Goal: Complete application form

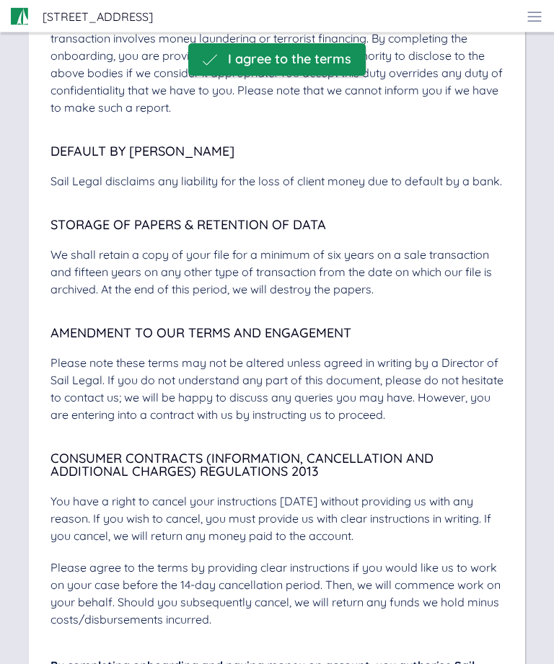
scroll to position [5563, 0]
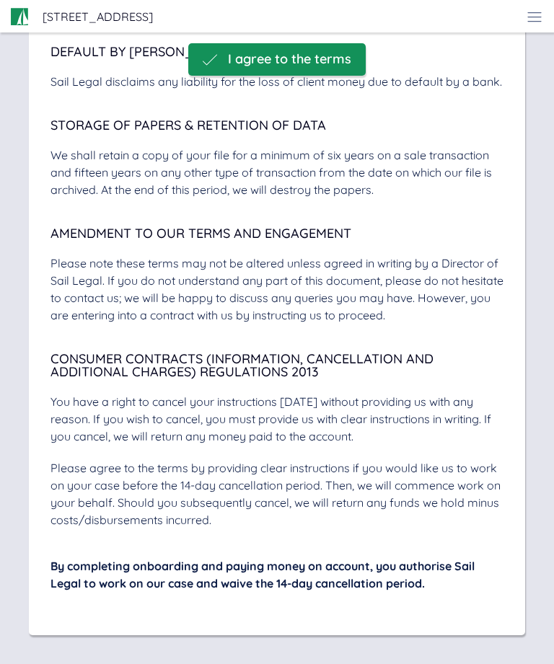
click at [324, 66] on span "I agree to the terms" at bounding box center [289, 59] width 123 height 15
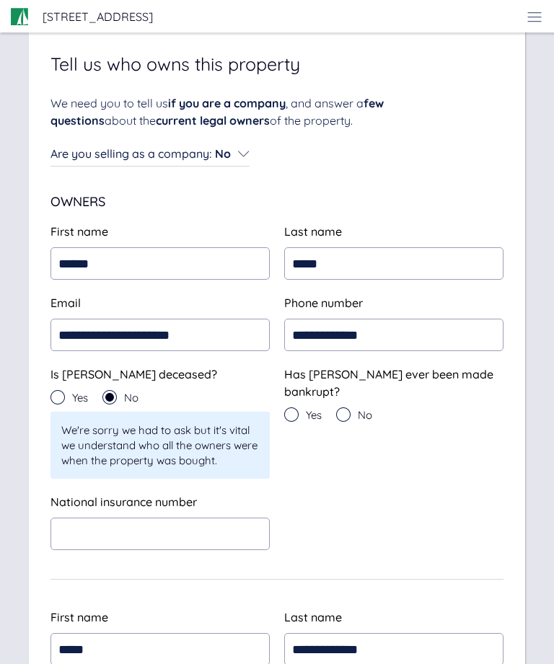
scroll to position [0, 0]
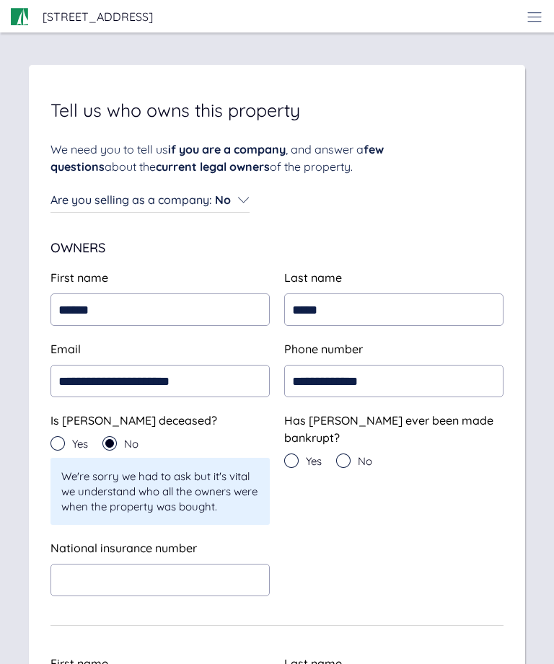
click at [346, 453] on icon at bounding box center [343, 460] width 14 height 14
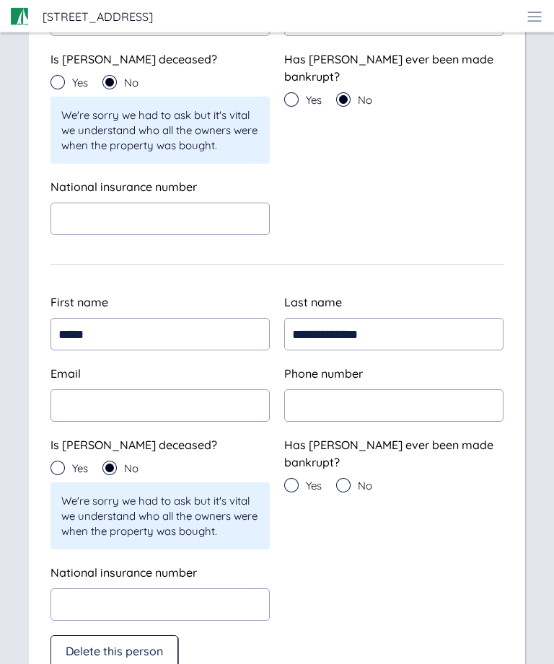
scroll to position [369, 0]
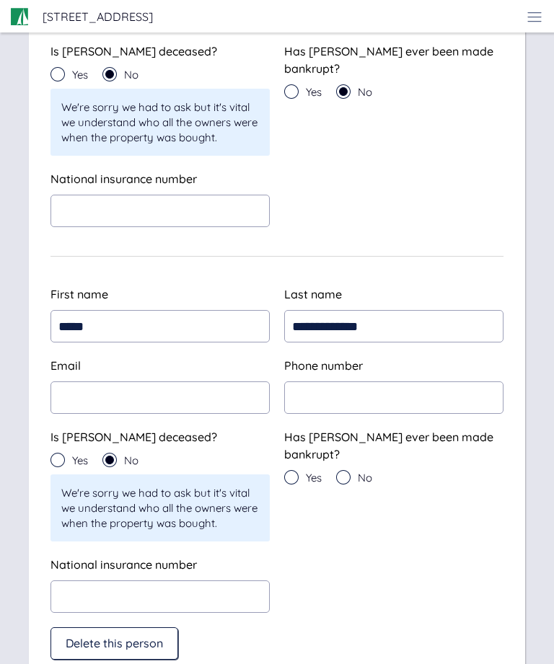
click at [61, 459] on icon at bounding box center [57, 460] width 14 height 14
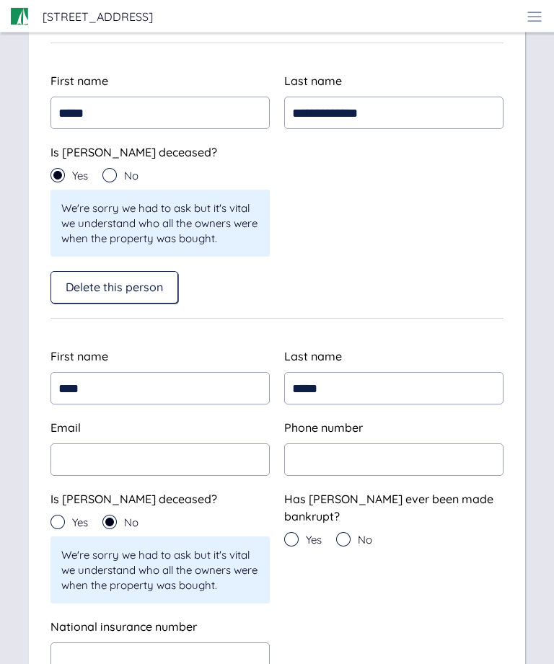
scroll to position [582, 0]
click at [56, 525] on icon at bounding box center [57, 522] width 14 height 14
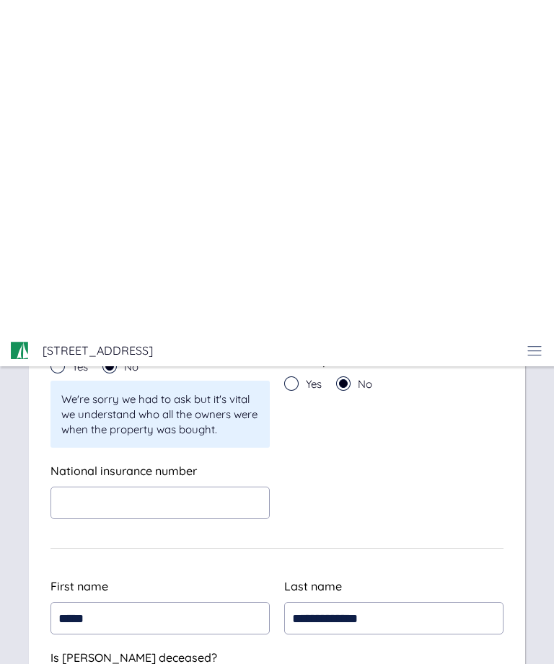
scroll to position [0, 0]
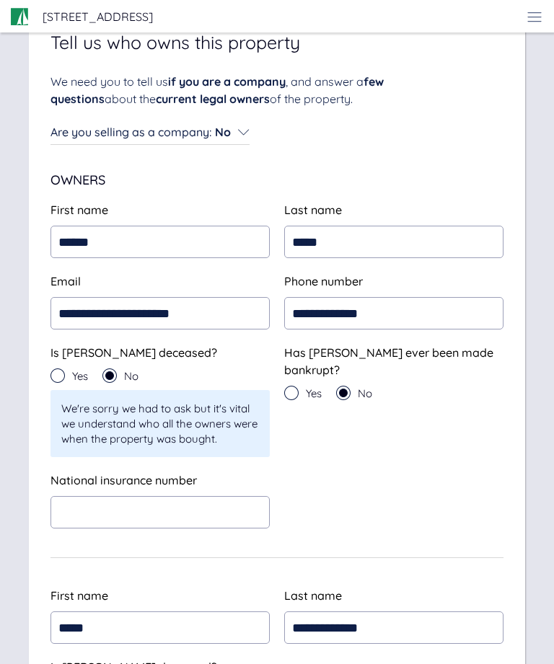
scroll to position [66, 0]
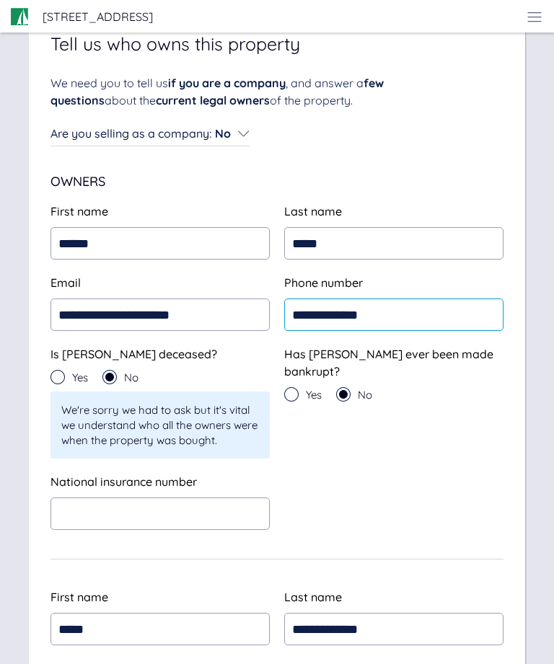
click at [440, 313] on input "**********" at bounding box center [393, 314] width 219 height 32
type input "*"
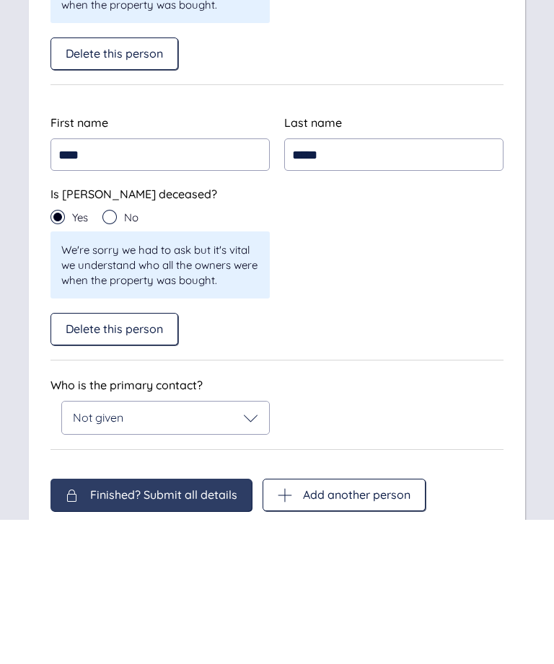
scroll to position [735, 0]
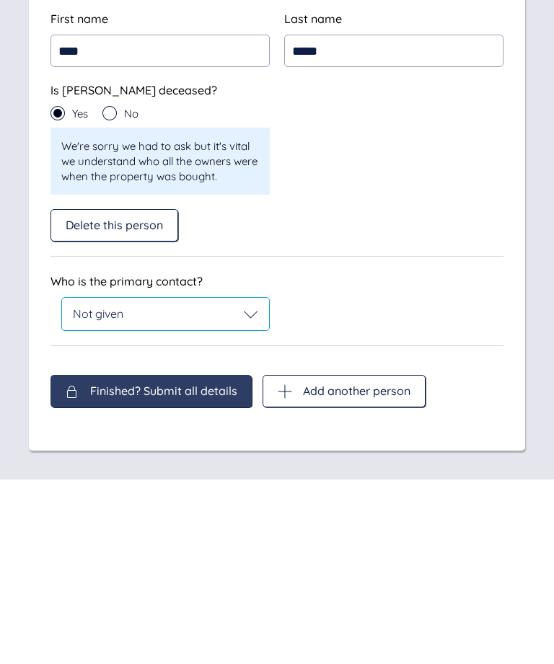
click at [243, 492] on div "Not given" at bounding box center [165, 499] width 185 height 14
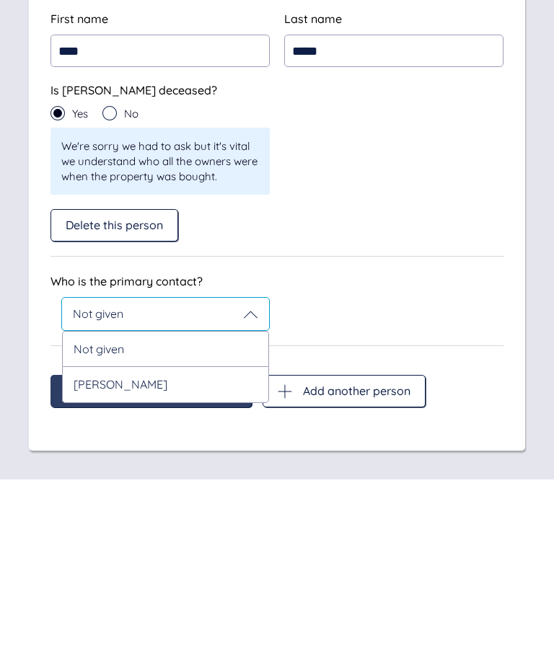
scroll to position [689, 0]
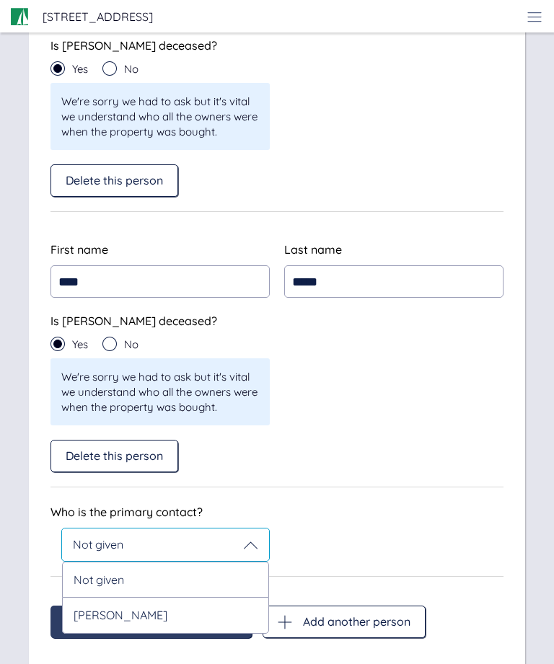
click at [197, 618] on div "[PERSON_NAME]" at bounding box center [165, 615] width 207 height 36
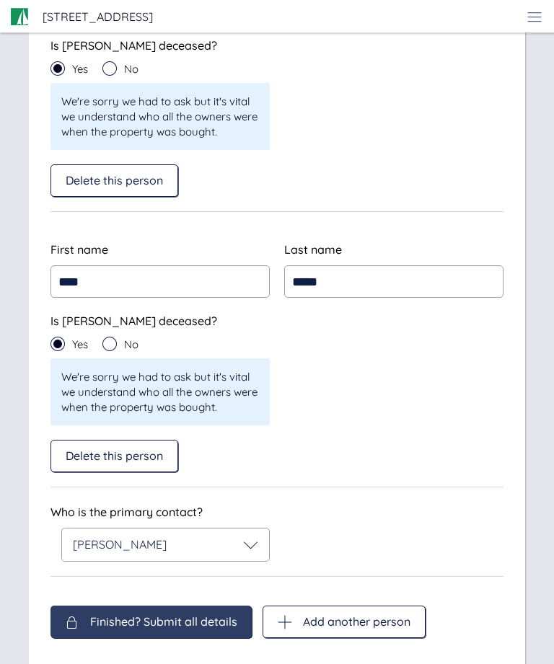
click at [372, 663] on div "**********" at bounding box center [277, 10] width 554 height 1399
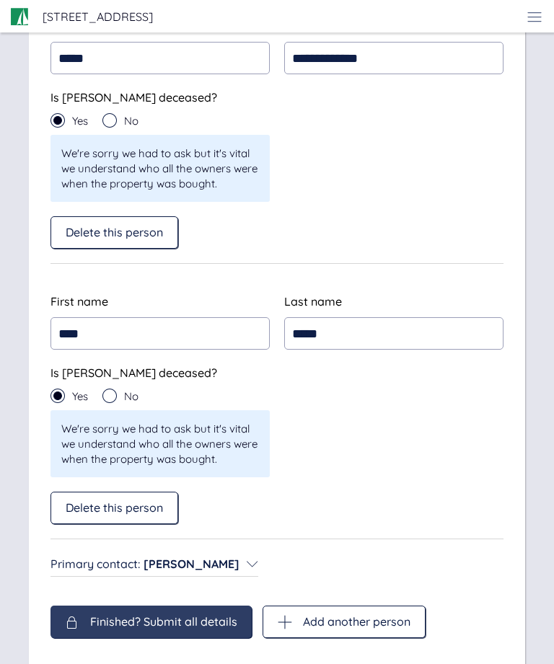
click at [348, 620] on span "Add another person" at bounding box center [356, 621] width 107 height 13
click at [293, 630] on div "Add another person" at bounding box center [343, 622] width 163 height 32
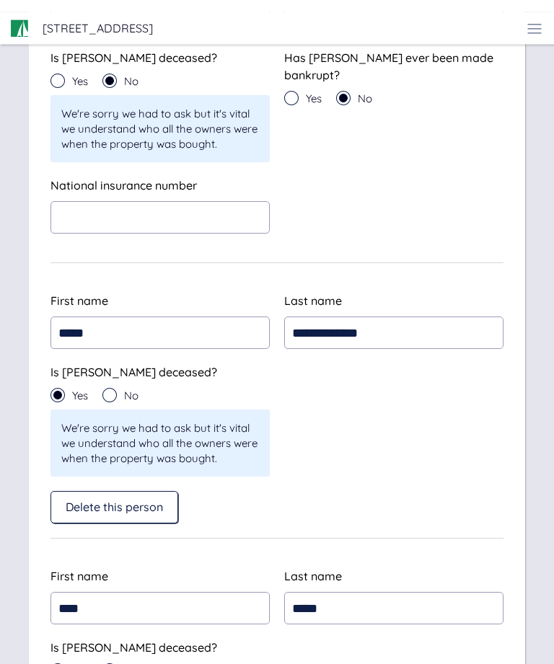
type input "**********"
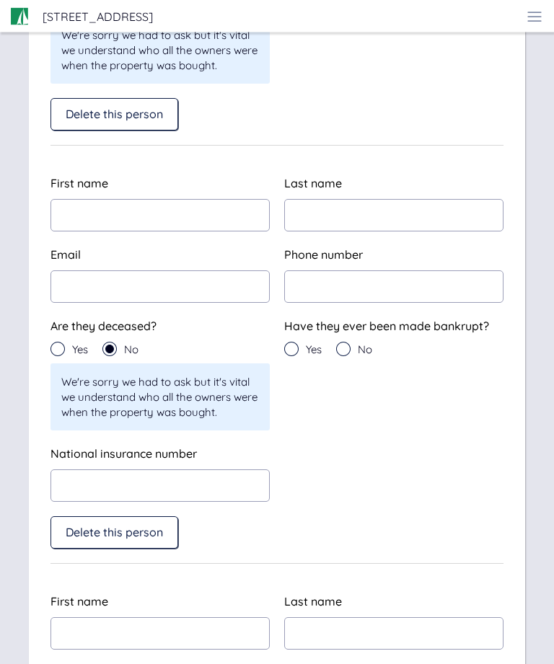
scroll to position [975, 0]
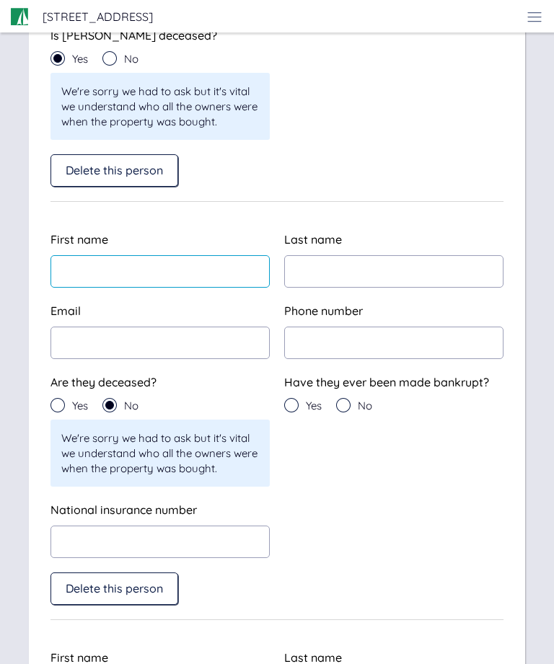
click at [94, 275] on input "text" at bounding box center [159, 271] width 219 height 32
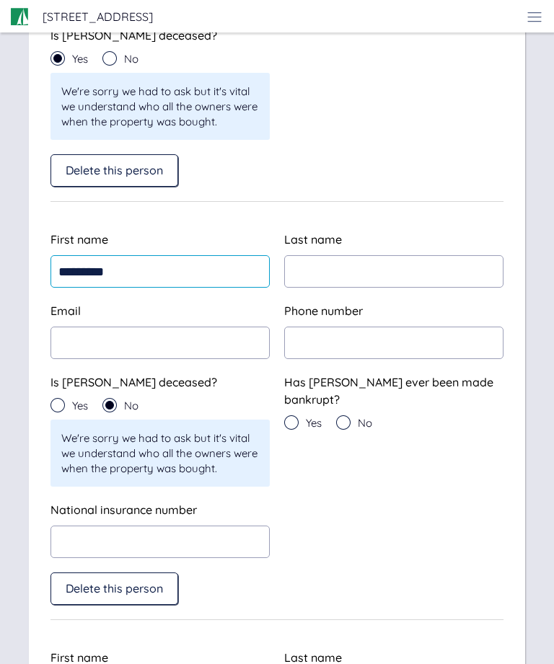
type input "********"
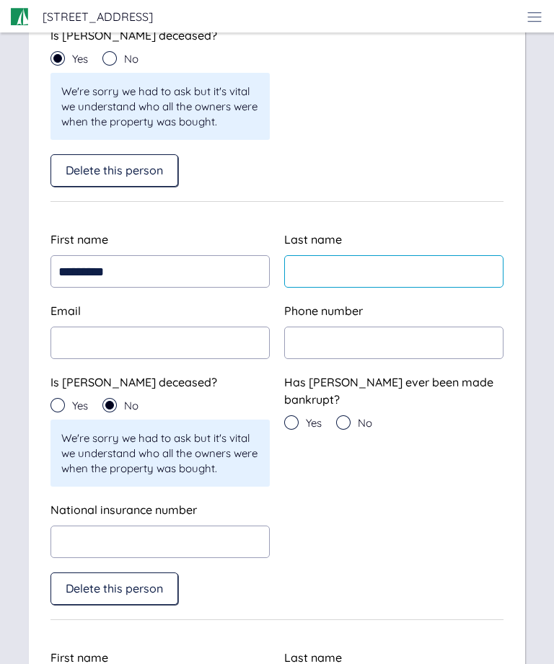
click at [316, 273] on input "text" at bounding box center [393, 271] width 219 height 32
type input "*****"
click at [94, 346] on input "email" at bounding box center [159, 343] width 219 height 32
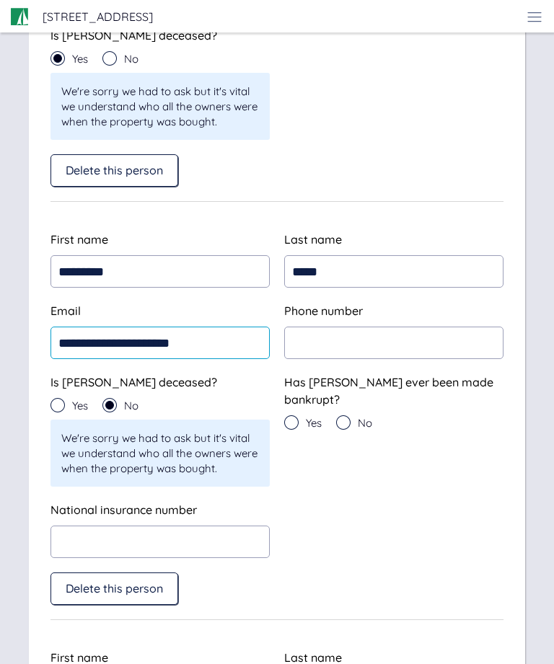
type input "**********"
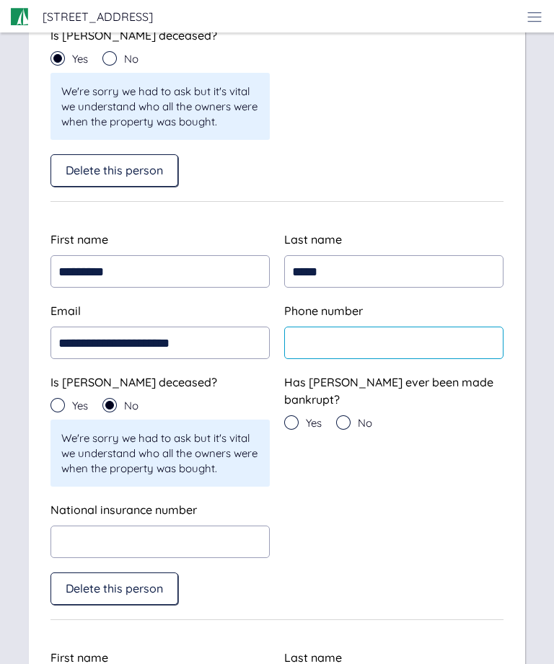
click at [329, 344] on input "tel" at bounding box center [393, 343] width 219 height 32
type input "**********"
click at [353, 419] on div "No" at bounding box center [354, 422] width 36 height 14
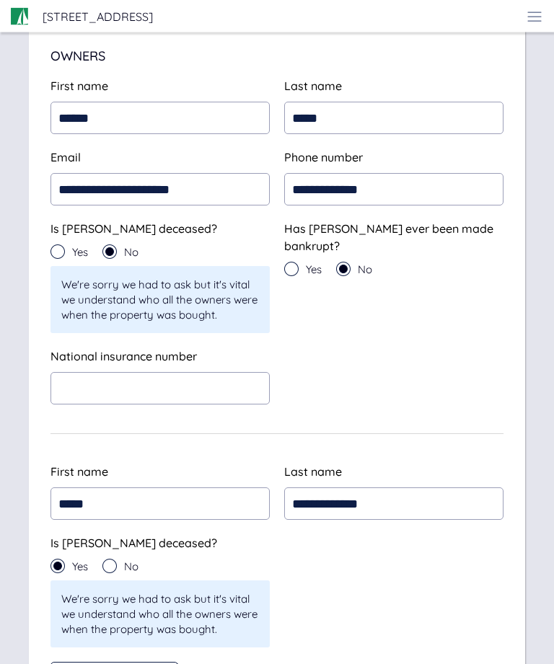
scroll to position [190, 0]
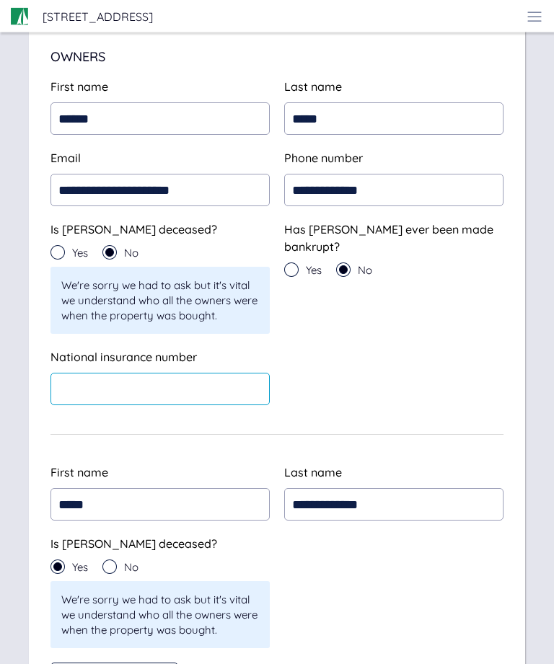
click at [93, 388] on input "text" at bounding box center [159, 389] width 219 height 32
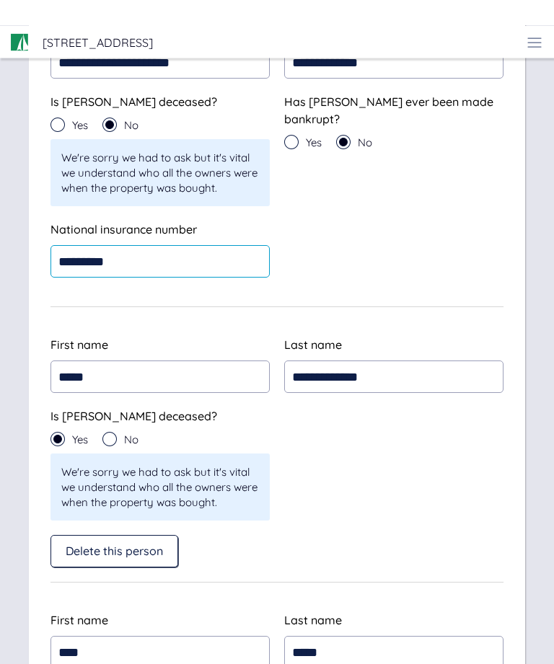
scroll to position [352, 0]
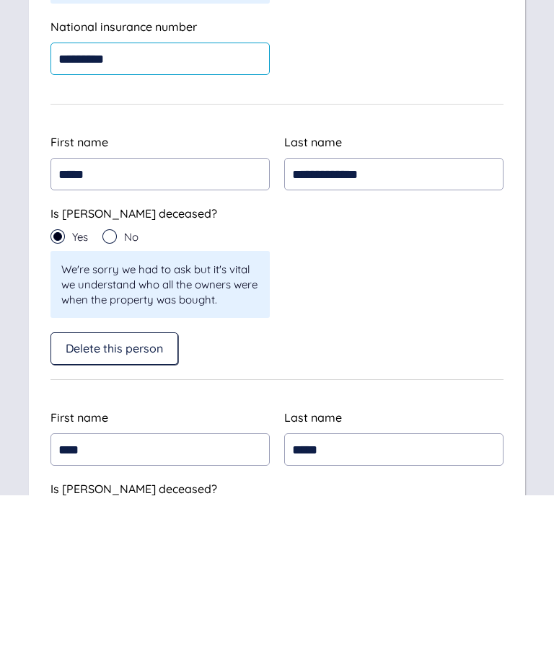
type input "*********"
click at [110, 399] on icon at bounding box center [109, 406] width 14 height 14
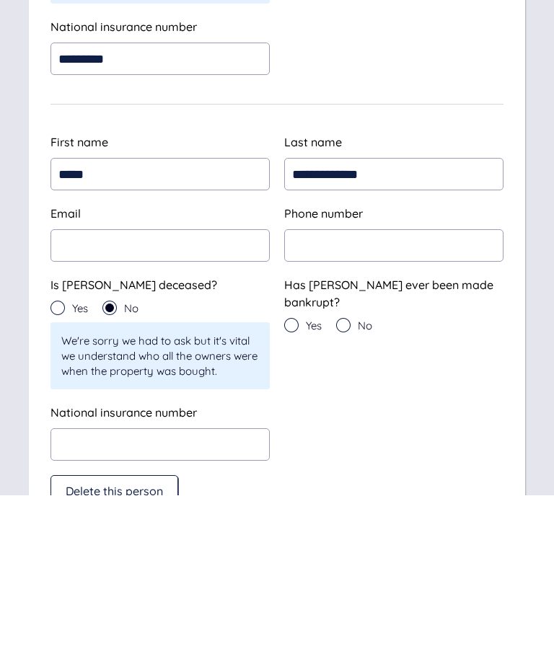
scroll to position [521, 0]
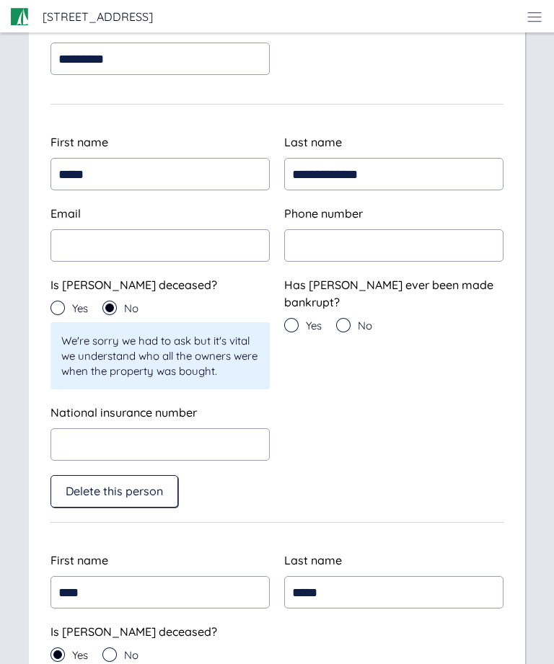
click at [64, 309] on icon at bounding box center [57, 308] width 14 height 14
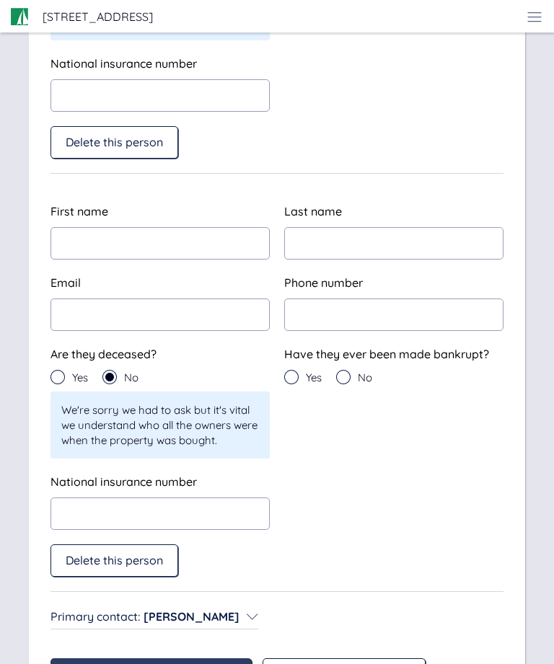
scroll to position [1892, 0]
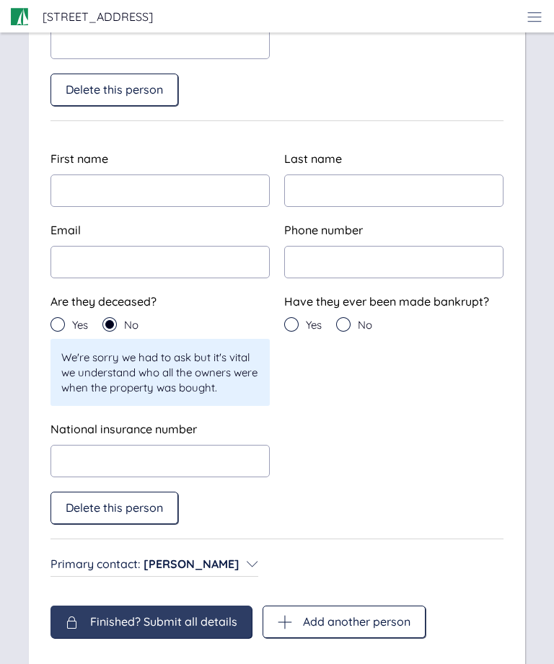
click at [196, 620] on span "Finished? Submit all details" at bounding box center [163, 621] width 147 height 13
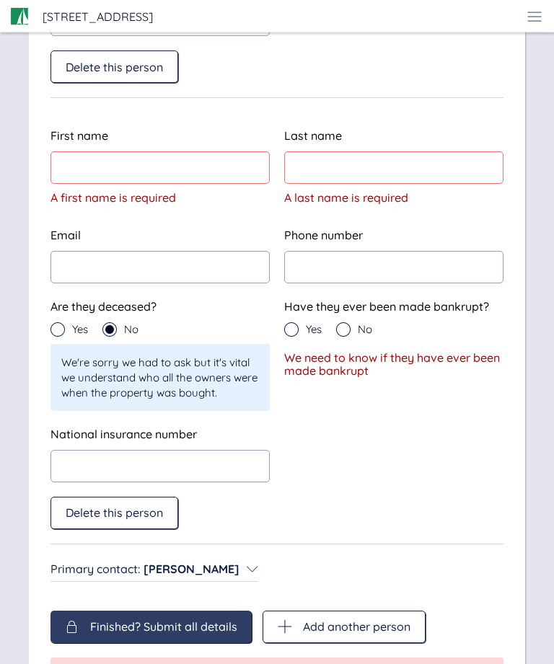
scroll to position [1942, 0]
click at [146, 513] on span "Delete this person" at bounding box center [114, 512] width 97 height 13
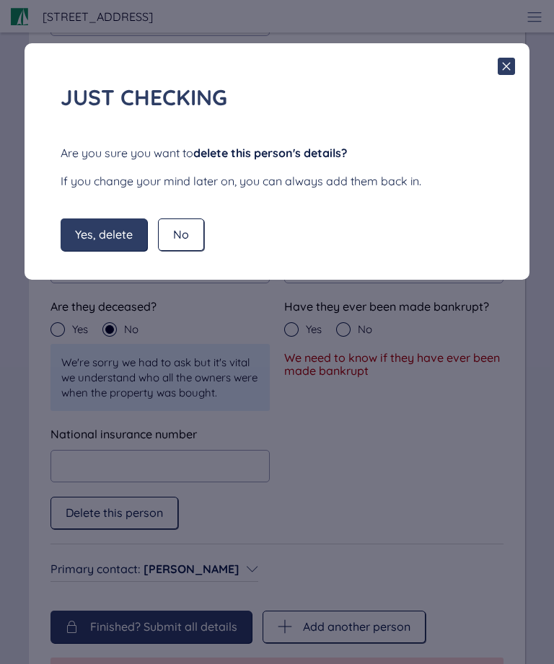
click at [118, 229] on span "Yes, delete" at bounding box center [104, 234] width 58 height 13
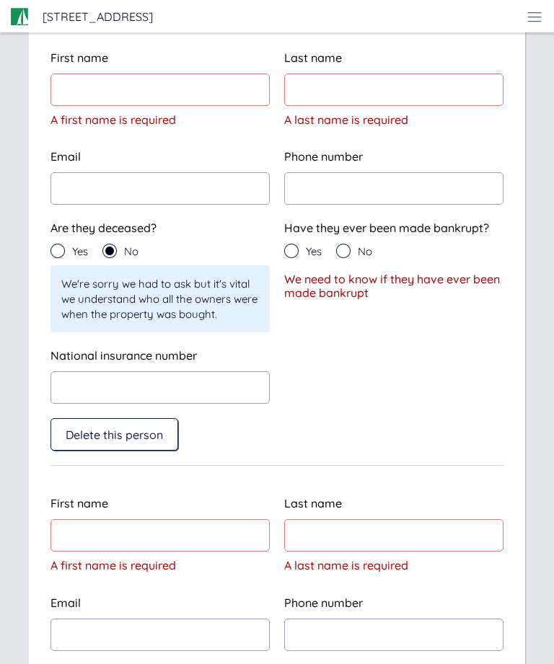
type input "********"
type input "**********"
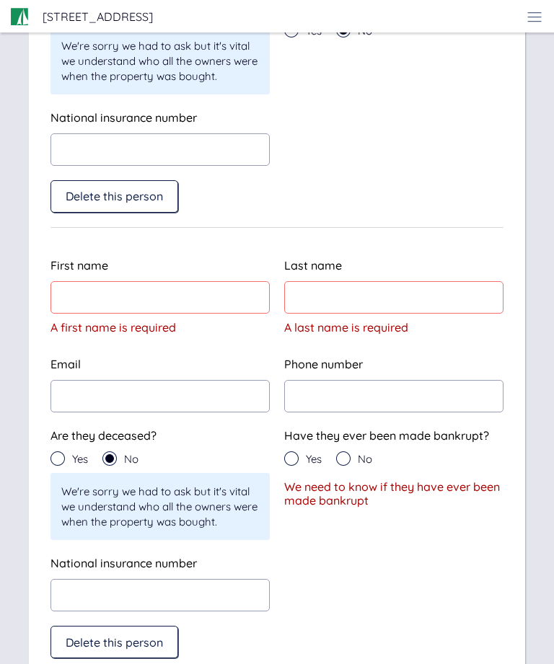
scroll to position [1552, 0]
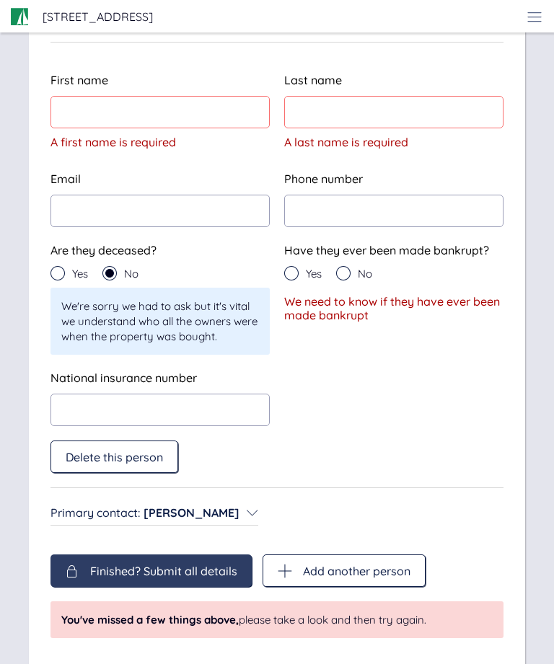
click at [153, 455] on span "Delete this person" at bounding box center [114, 457] width 97 height 13
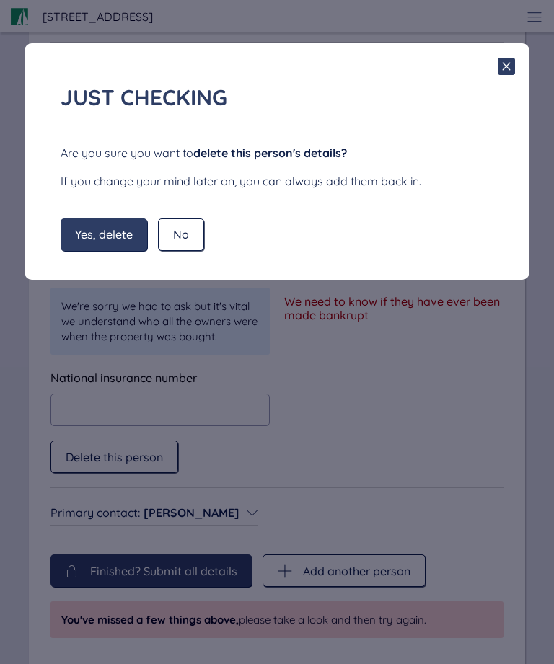
click at [109, 242] on div "Yes, delete" at bounding box center [104, 234] width 87 height 32
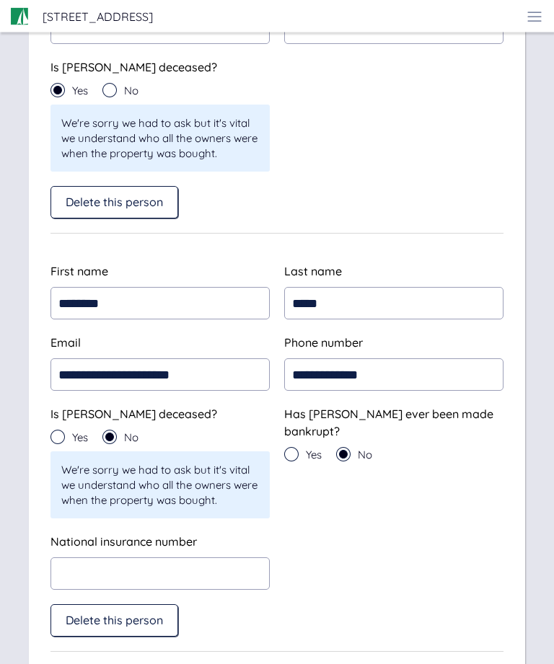
scroll to position [1055, 0]
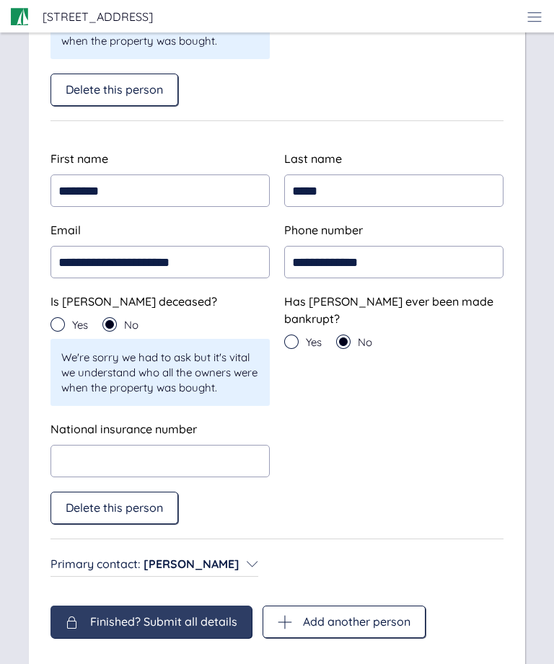
click at [183, 623] on span "Finished? Submit all details" at bounding box center [163, 621] width 147 height 13
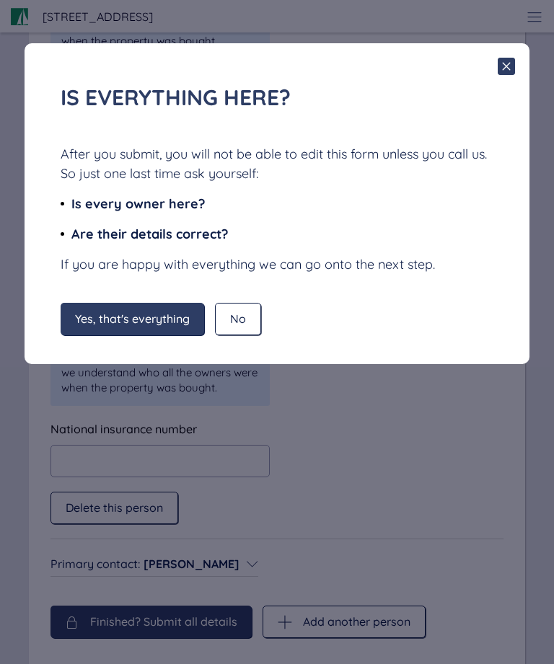
click at [239, 320] on span "No" at bounding box center [238, 318] width 16 height 13
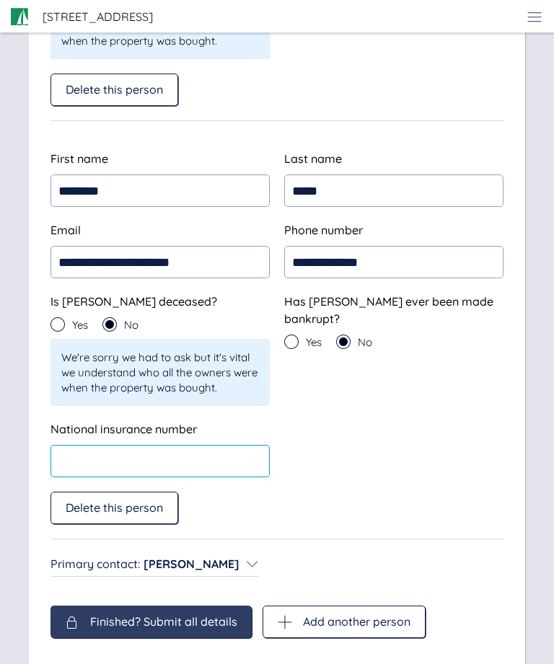
click at [115, 455] on input "text" at bounding box center [159, 461] width 219 height 32
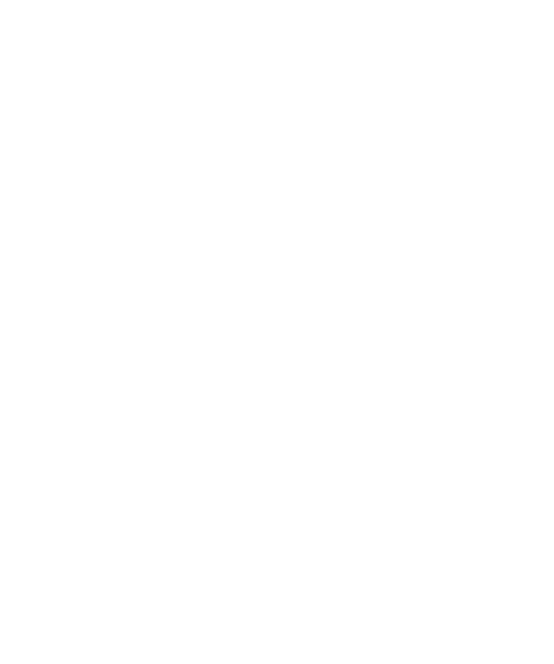
scroll to position [1102, 0]
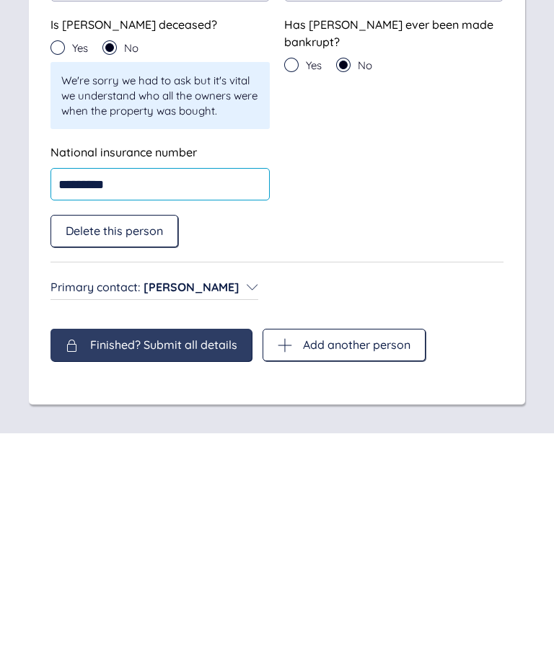
type input "*********"
click at [191, 569] on span "Finished? Submit all details" at bounding box center [163, 575] width 147 height 13
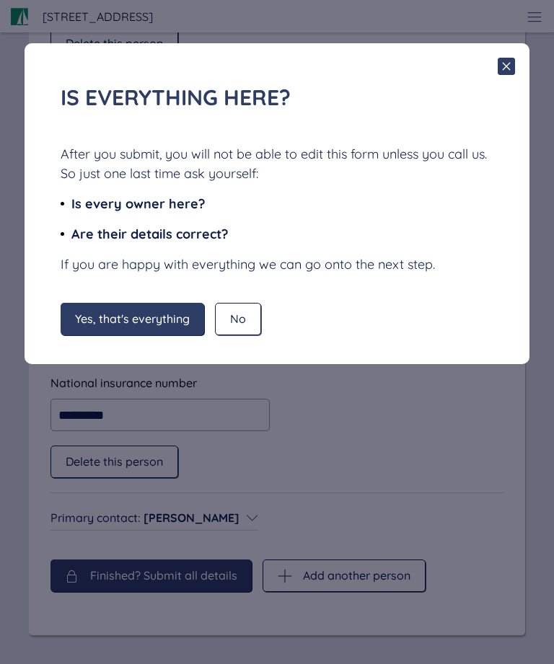
click at [156, 318] on span "Yes, that's everything" at bounding box center [132, 318] width 115 height 13
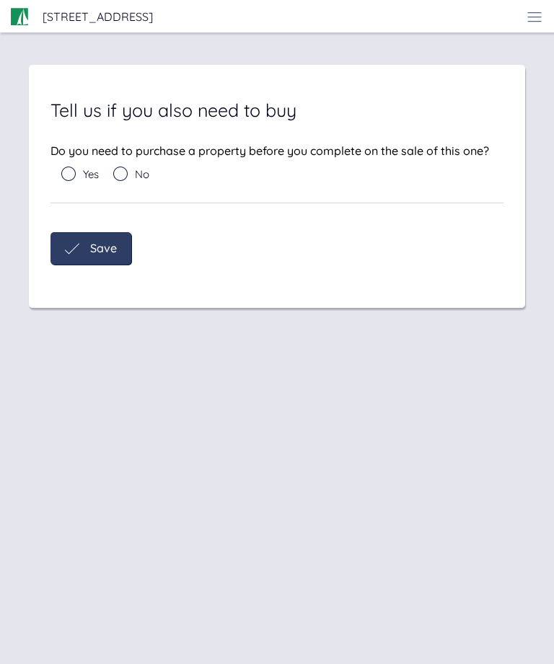
click at [125, 167] on icon at bounding box center [120, 174] width 14 height 14
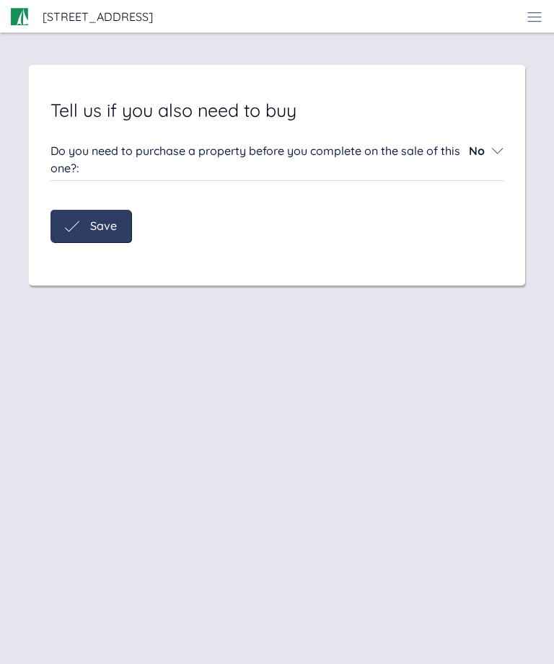
click at [103, 219] on span "Save" at bounding box center [103, 225] width 27 height 13
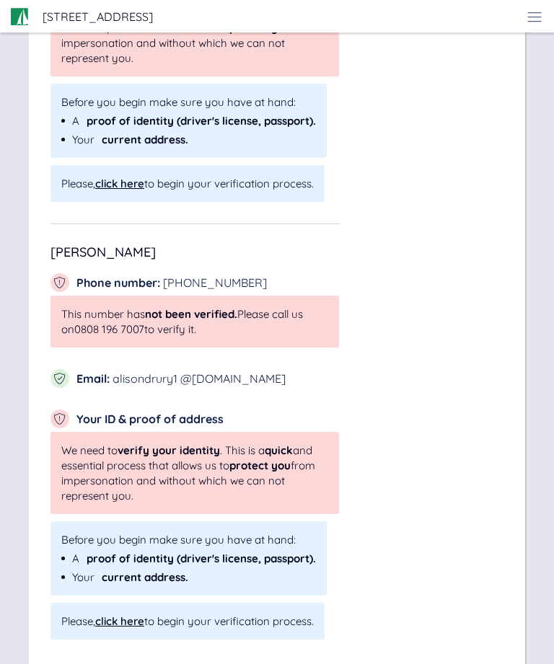
scroll to position [523, 0]
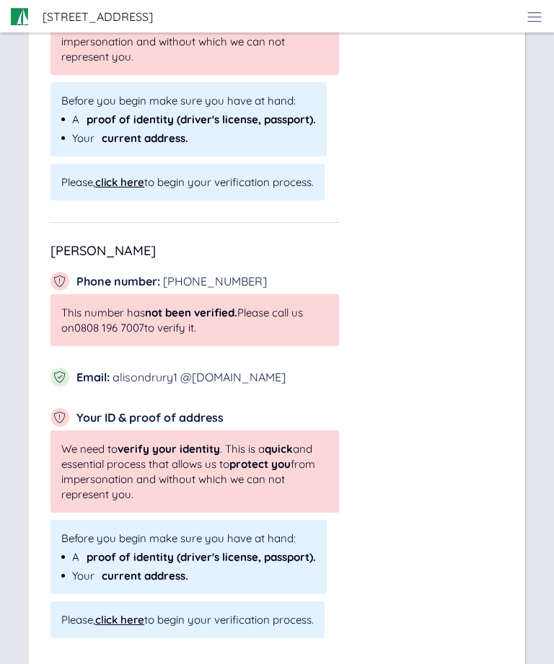
click at [126, 625] on div "click here" at bounding box center [119, 620] width 49 height 14
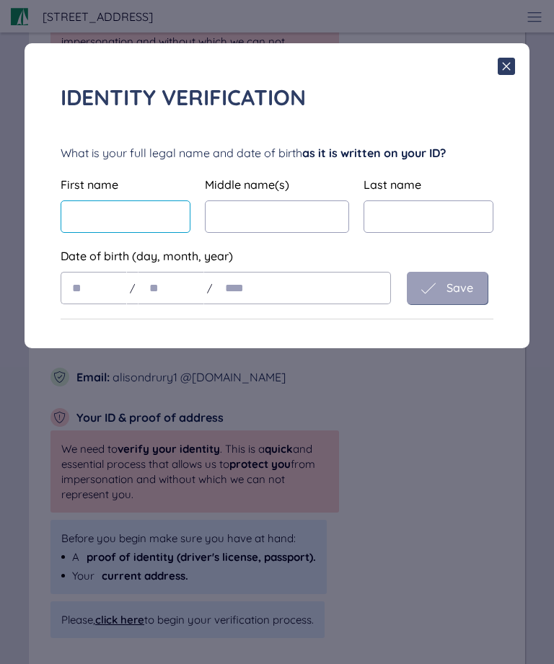
click at [94, 211] on input "text" at bounding box center [126, 216] width 130 height 32
type input "******"
click at [242, 218] on input "text" at bounding box center [277, 216] width 144 height 32
type input "****"
click at [391, 223] on input "text" at bounding box center [428, 216] width 130 height 32
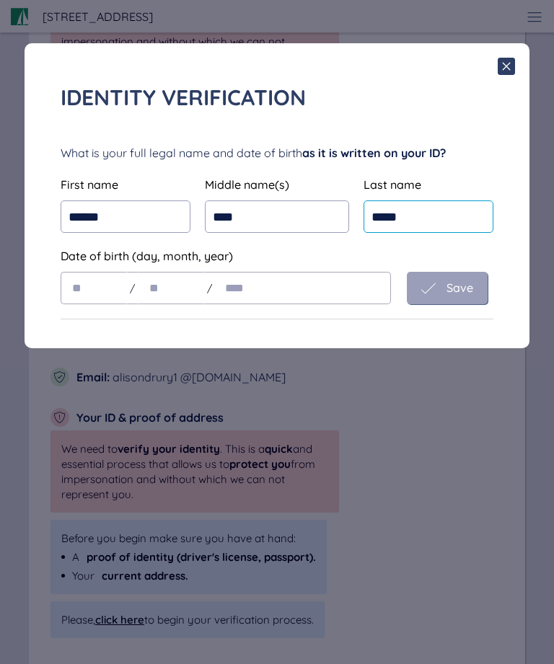
type input "*****"
click at [106, 291] on input "text" at bounding box center [94, 288] width 66 height 32
type input "**"
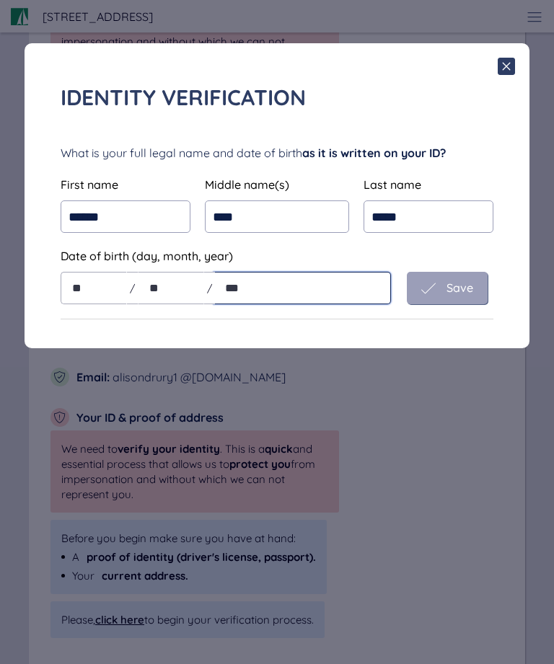
type input "****"
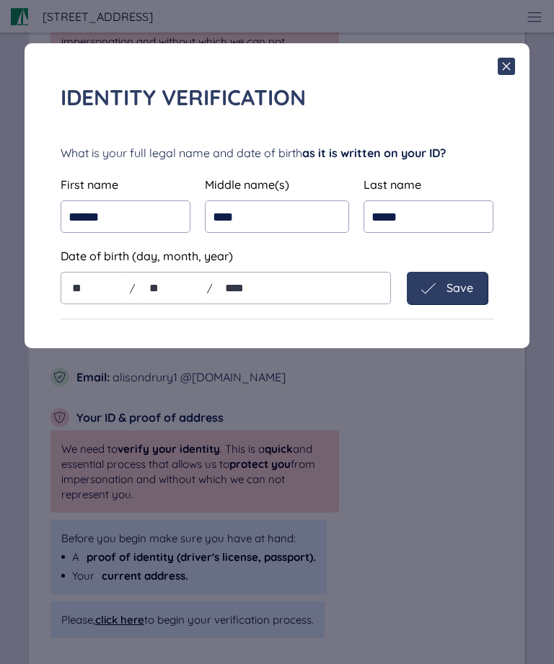
click at [451, 283] on span "Save" at bounding box center [459, 287] width 27 height 13
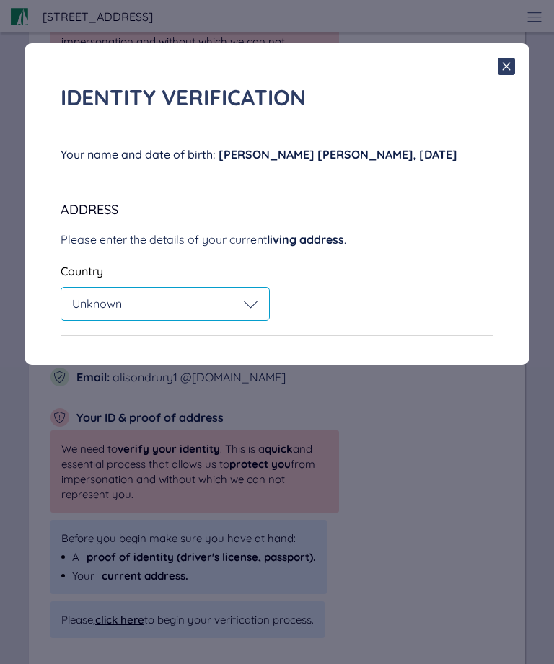
click at [244, 306] on icon at bounding box center [251, 304] width 14 height 14
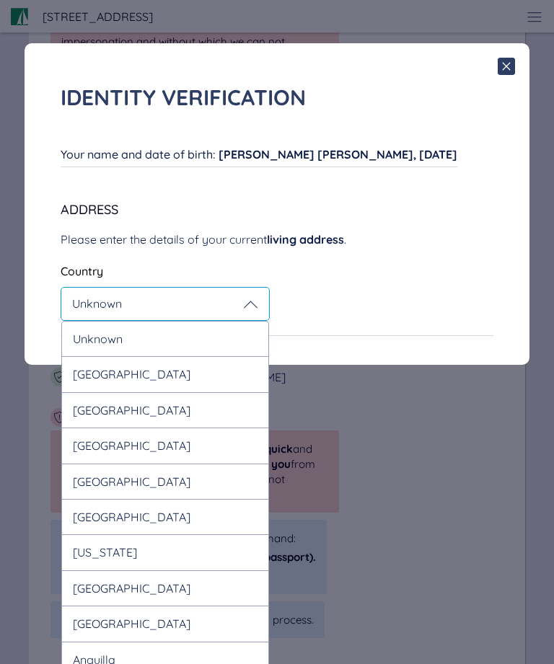
scroll to position [0, 0]
click at [192, 391] on div "United Kingdom" at bounding box center [165, 373] width 208 height 35
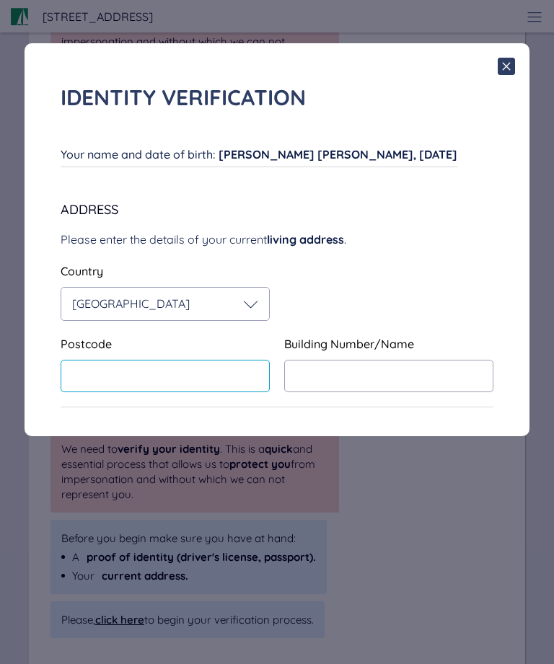
click at [106, 386] on input "text" at bounding box center [165, 376] width 209 height 32
type input "*******"
click at [329, 384] on input "text" at bounding box center [388, 376] width 209 height 32
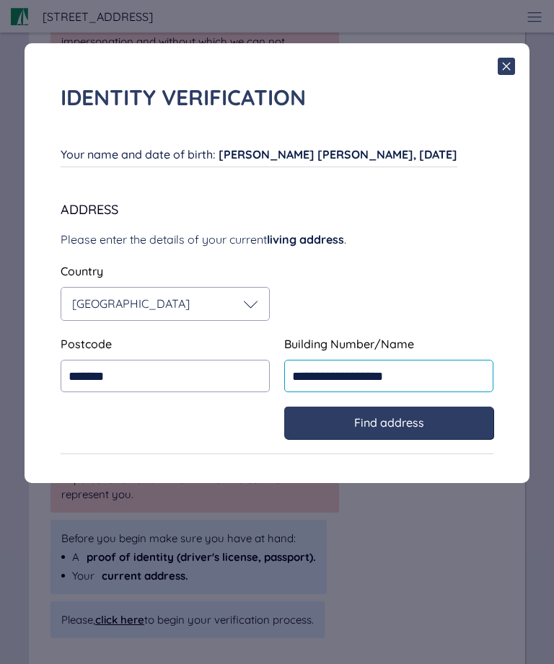
type input "**********"
click at [434, 425] on div "Find address" at bounding box center [388, 422] width 180 height 13
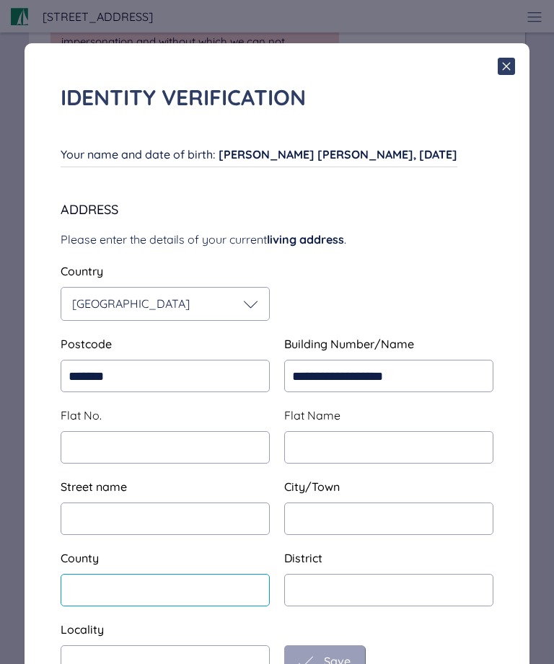
click at [84, 590] on input "text" at bounding box center [165, 590] width 209 height 32
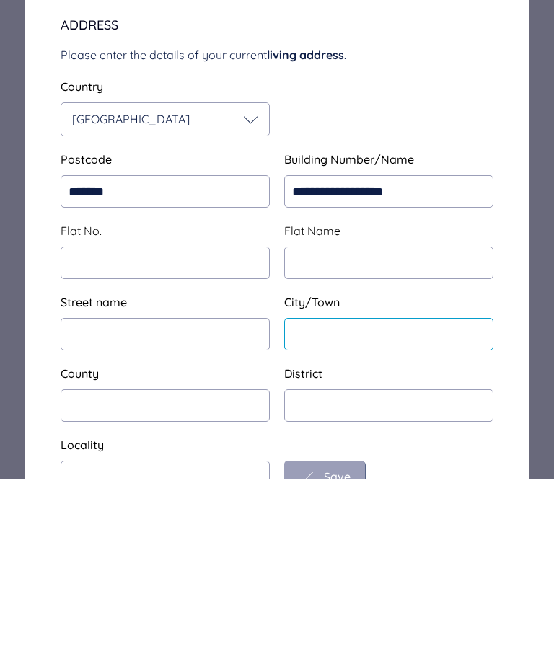
click at [333, 502] on input "text" at bounding box center [388, 518] width 209 height 32
type input "**********"
click at [99, 574] on input "text" at bounding box center [165, 590] width 209 height 32
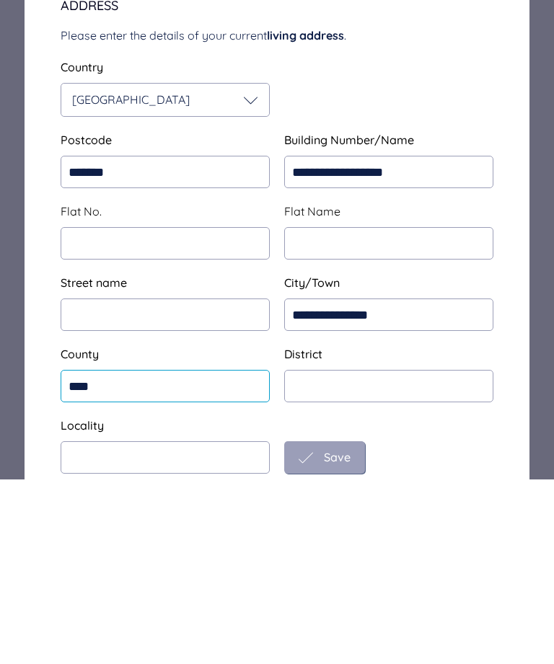
scroll to position [19, 0]
type input "****"
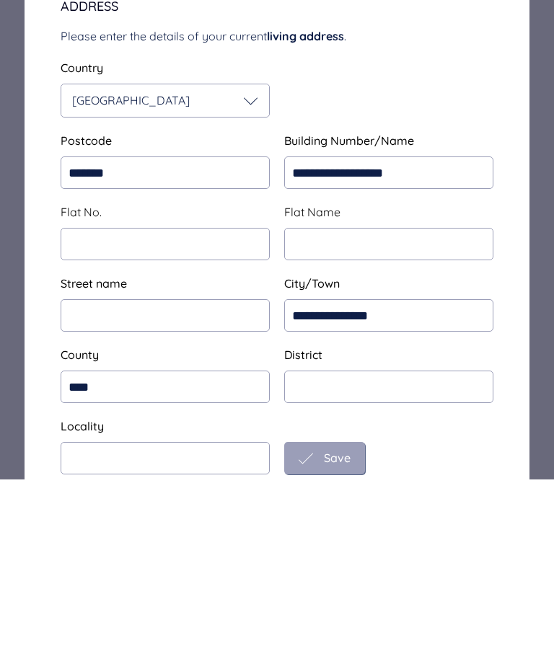
click at [340, 636] on span "Save" at bounding box center [337, 642] width 27 height 13
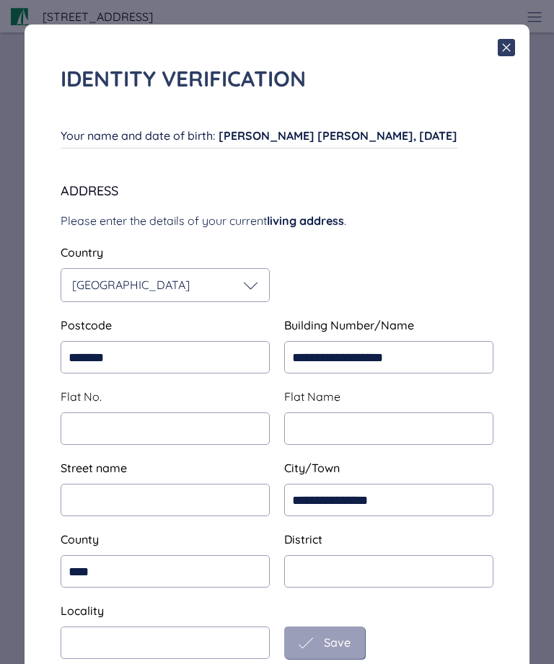
click at [338, 639] on span "Save" at bounding box center [337, 642] width 27 height 13
click at [327, 644] on span "Save" at bounding box center [337, 642] width 27 height 13
click at [308, 645] on icon at bounding box center [305, 643] width 14 height 14
click at [320, 647] on div "Save" at bounding box center [324, 643] width 52 height 14
click at [319, 648] on div "Save" at bounding box center [324, 643] width 52 height 14
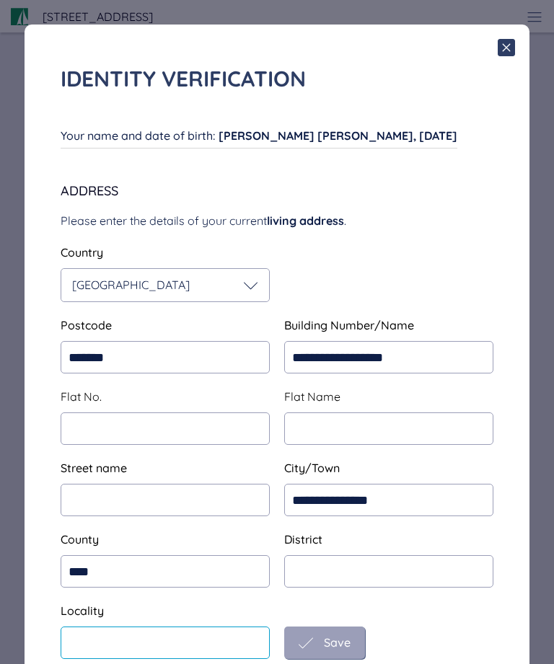
click at [116, 646] on input "text" at bounding box center [165, 642] width 209 height 32
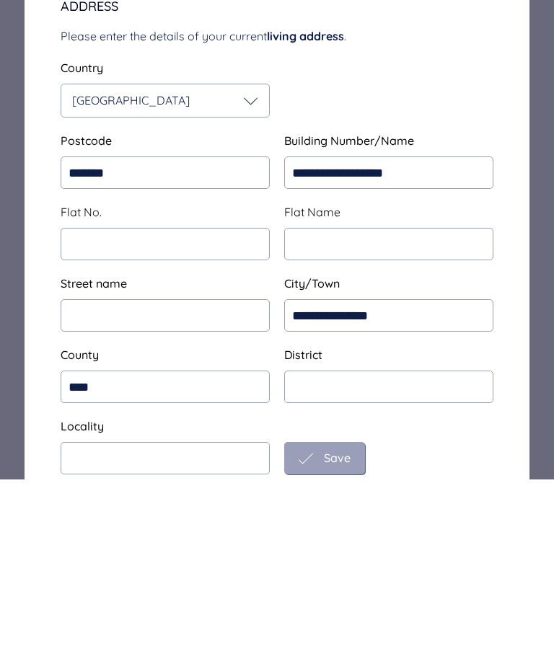
click at [80, 412] on input "text" at bounding box center [165, 428] width 209 height 32
click at [79, 412] on input "text" at bounding box center [165, 428] width 209 height 32
click at [327, 636] on span "Save" at bounding box center [337, 642] width 27 height 13
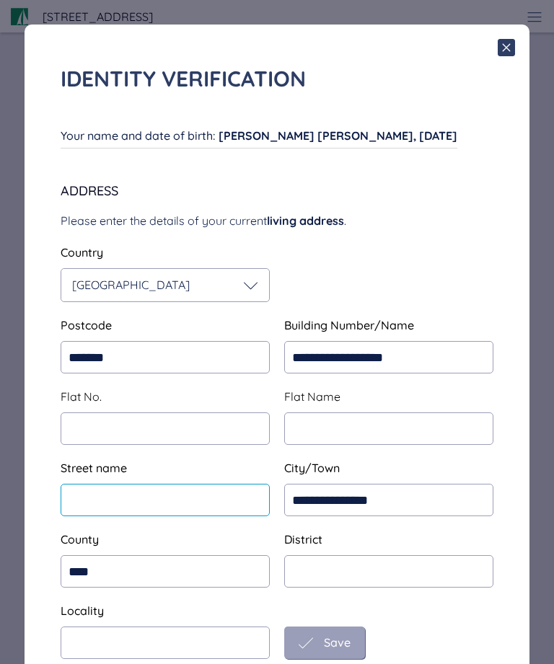
click at [75, 500] on input "text" at bounding box center [165, 500] width 209 height 32
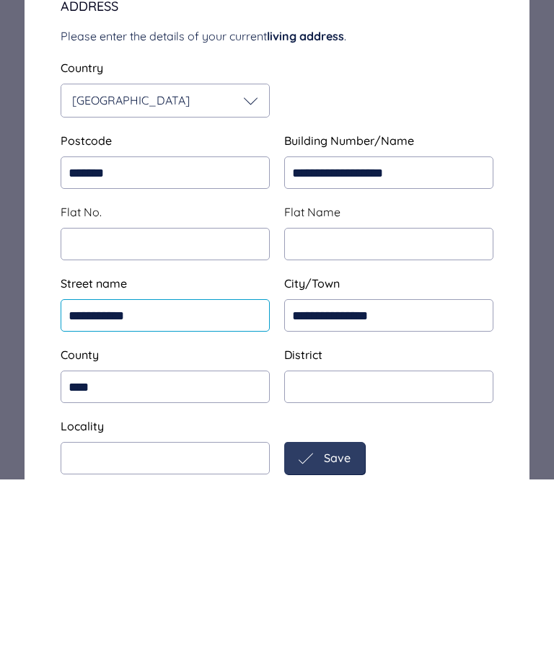
type input "**********"
click at [325, 636] on span "Save" at bounding box center [337, 642] width 27 height 13
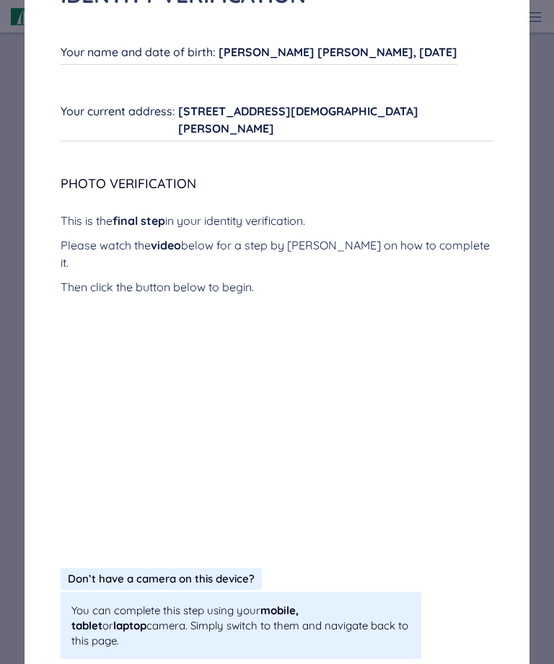
scroll to position [102, 0]
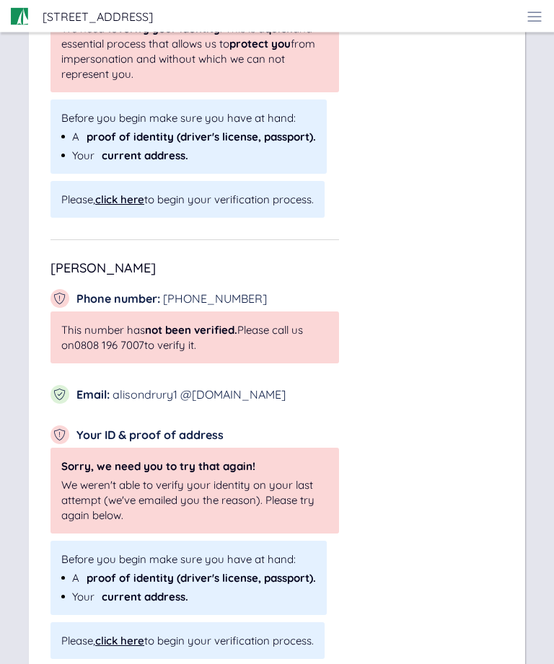
scroll to position [401, 0]
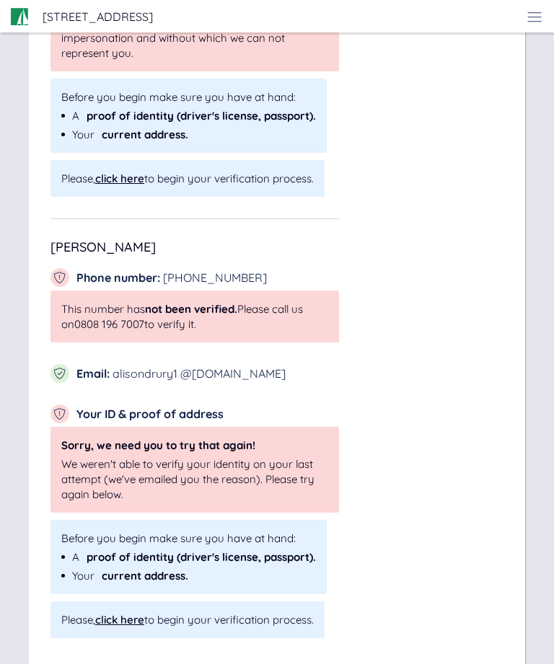
click at [128, 617] on div "click here" at bounding box center [119, 620] width 49 height 14
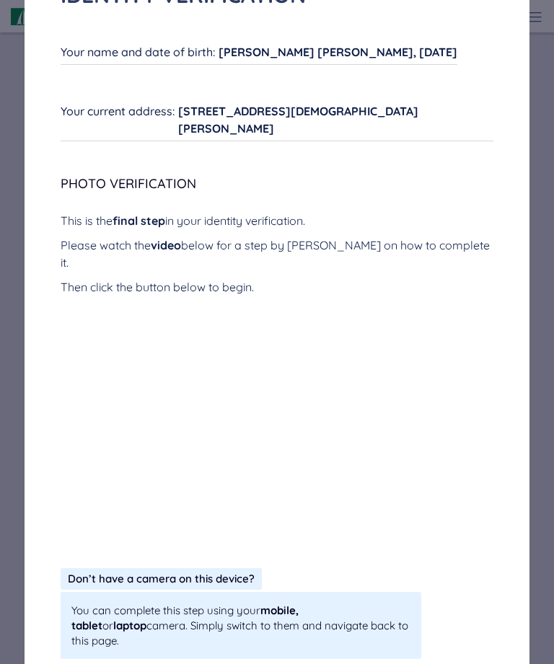
scroll to position [102, 0]
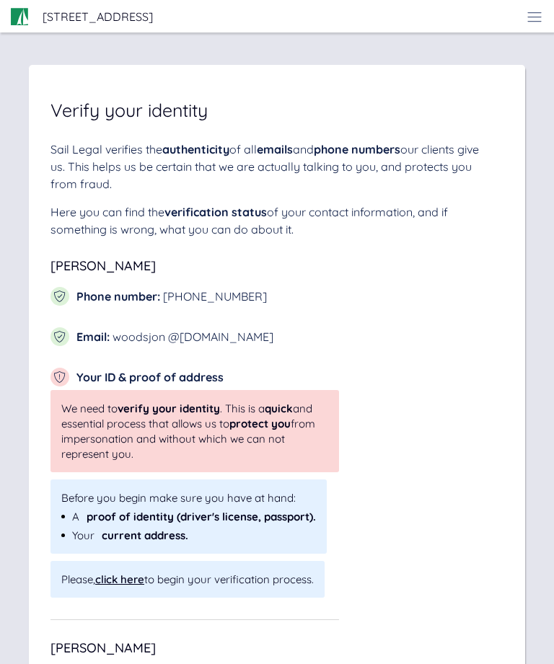
click at [536, 660] on div "Sail Legal - Your case Your sale of: [STREET_ADDRESS] Your sale of: [STREET_ADD…" at bounding box center [277, 555] width 554 height 1111
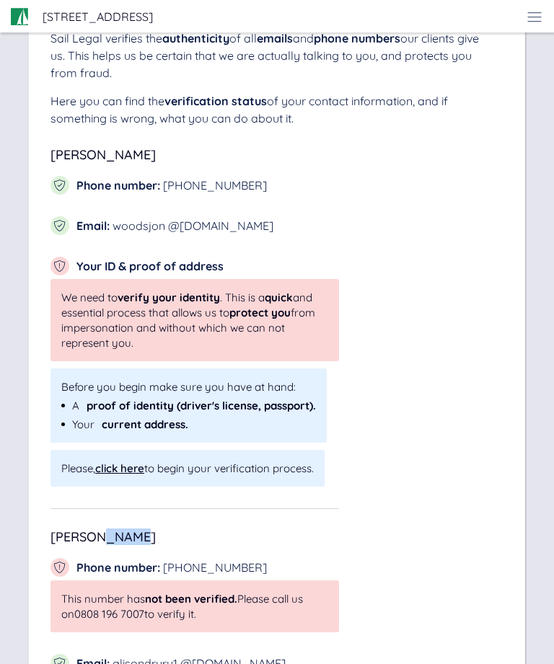
scroll to position [110, 0]
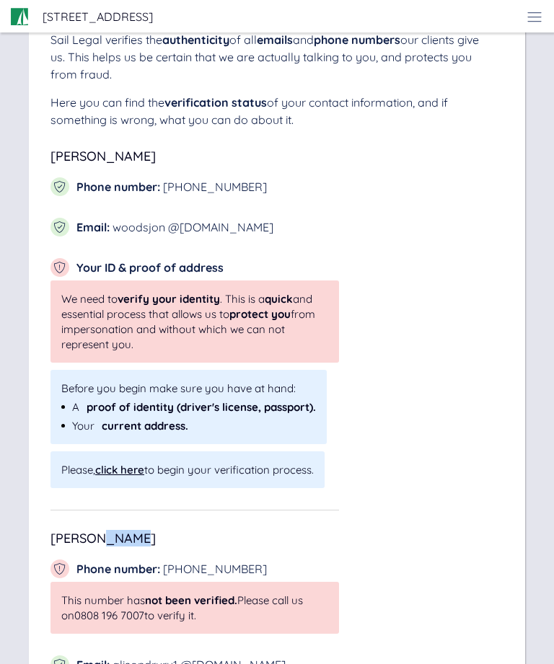
click at [459, 392] on div "[PERSON_NAME] Phone number : [PHONE_NUMBER] Email : [EMAIL_ADDRESS][DOMAIN_NAME…" at bounding box center [276, 539] width 453 height 779
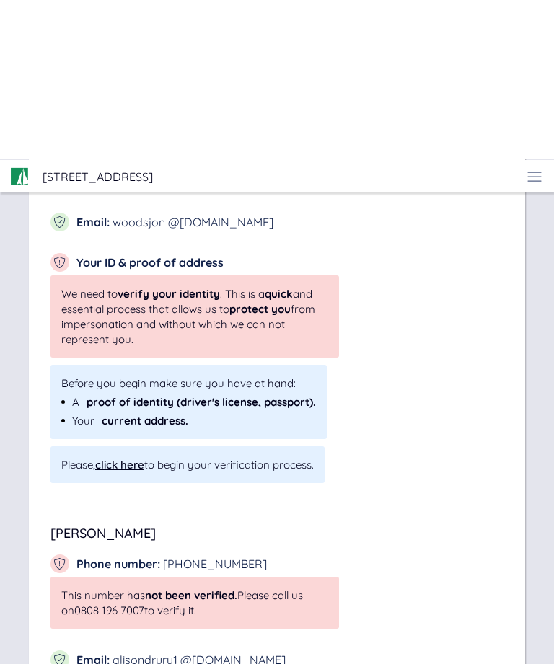
scroll to position [0, 0]
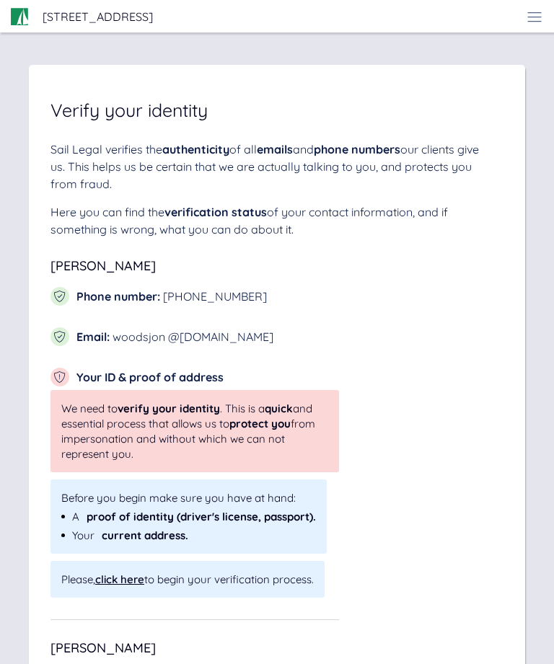
click at [535, 17] on icon at bounding box center [534, 17] width 14 height 1
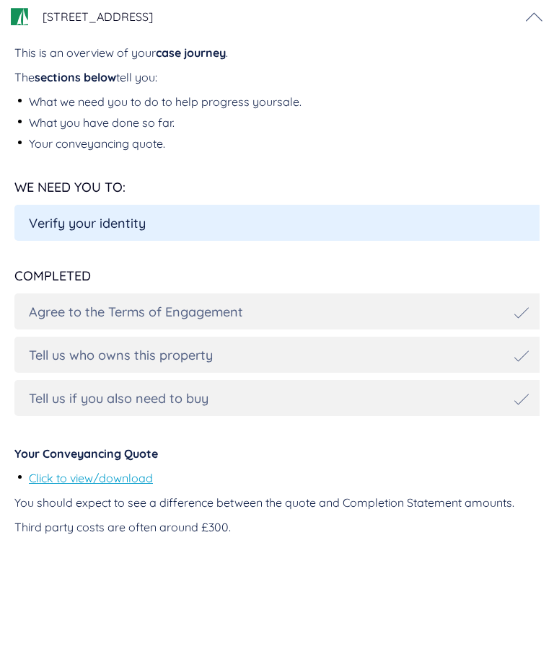
click at [529, 24] on icon at bounding box center [534, 16] width 17 height 17
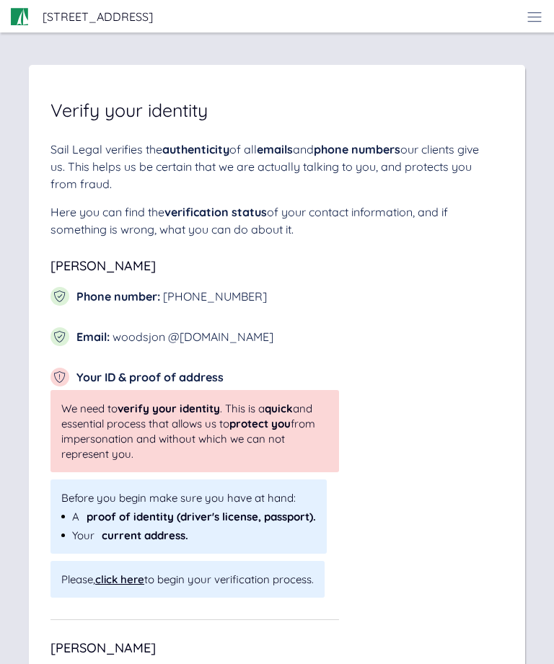
click at [544, 30] on div "[STREET_ADDRESS]" at bounding box center [277, 16] width 554 height 33
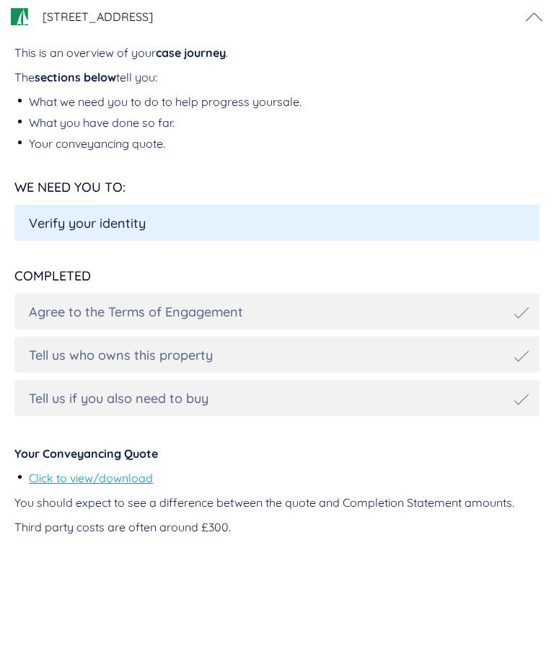
click at [537, 22] on icon at bounding box center [534, 16] width 17 height 17
